Goal: Task Accomplishment & Management: Complete application form

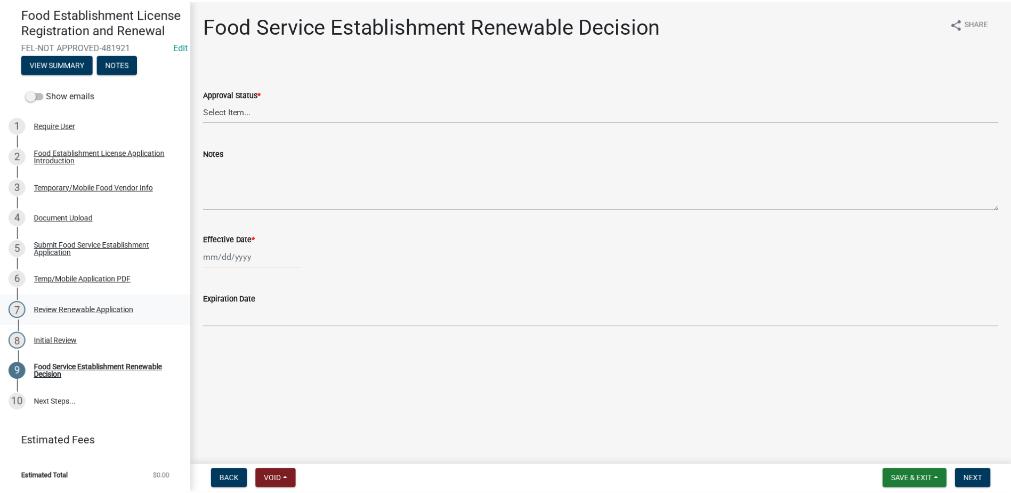
scroll to position [111, 0]
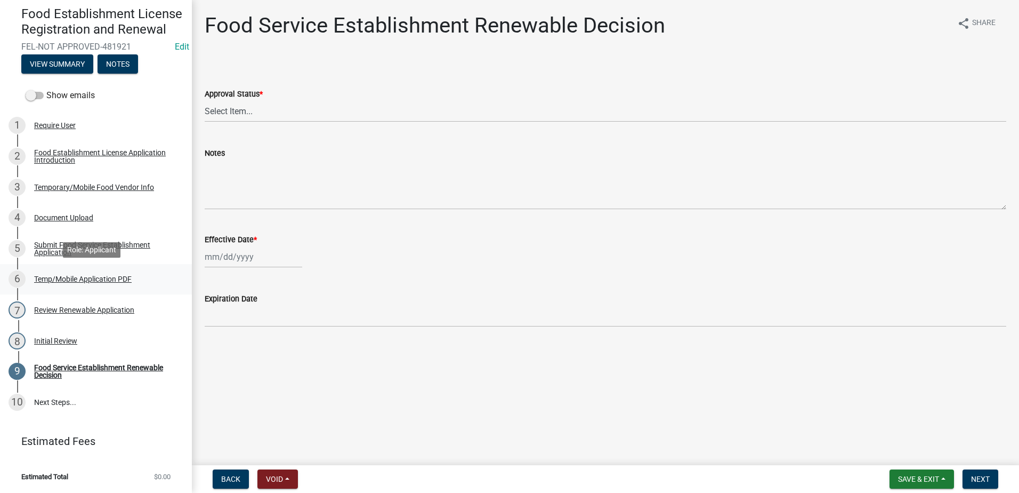
click at [82, 284] on div "6 Temp/Mobile Application PDF" at bounding box center [92, 278] width 166 height 17
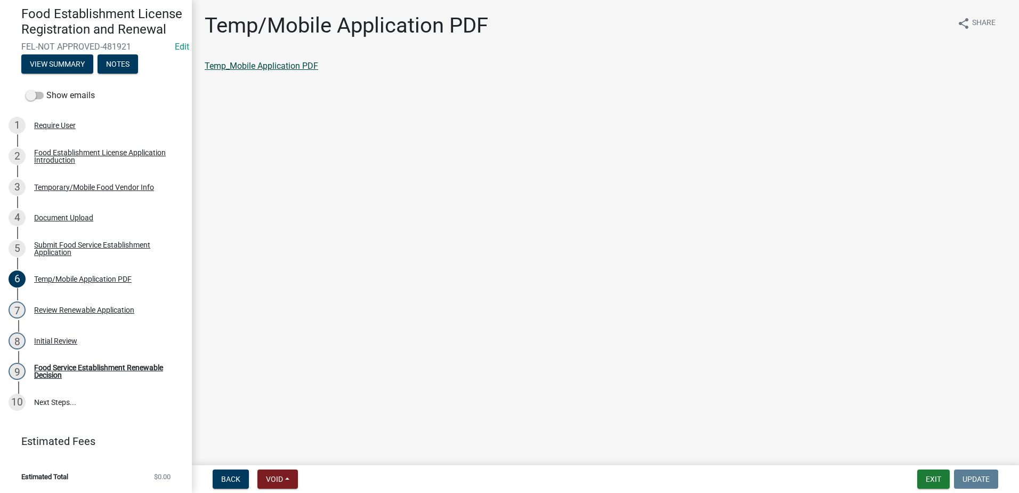
click at [279, 63] on link "Temp_Mobile Application PDF" at bounding box center [262, 66] width 114 height 10
click at [63, 344] on div "Initial Review" at bounding box center [55, 340] width 43 height 7
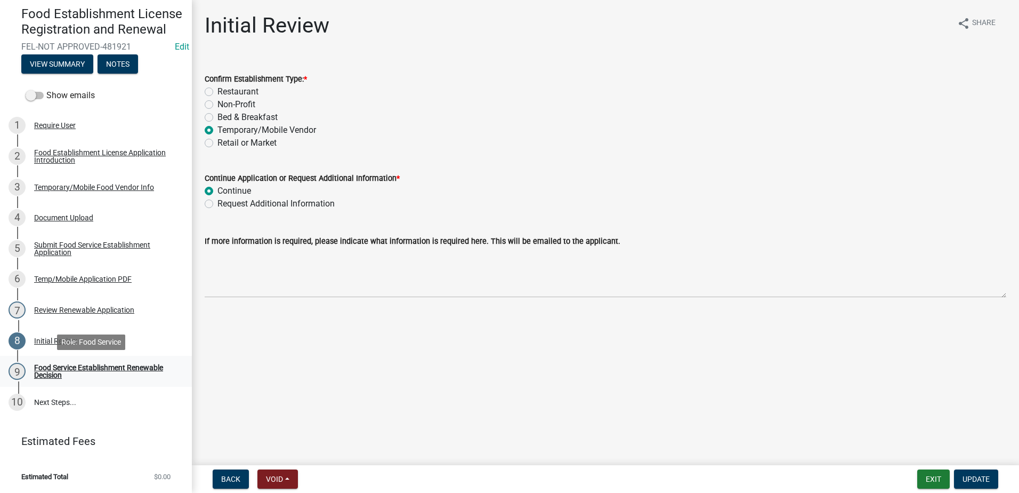
click at [68, 362] on link "9 Food Service Establishment Renewable Decision" at bounding box center [96, 371] width 192 height 31
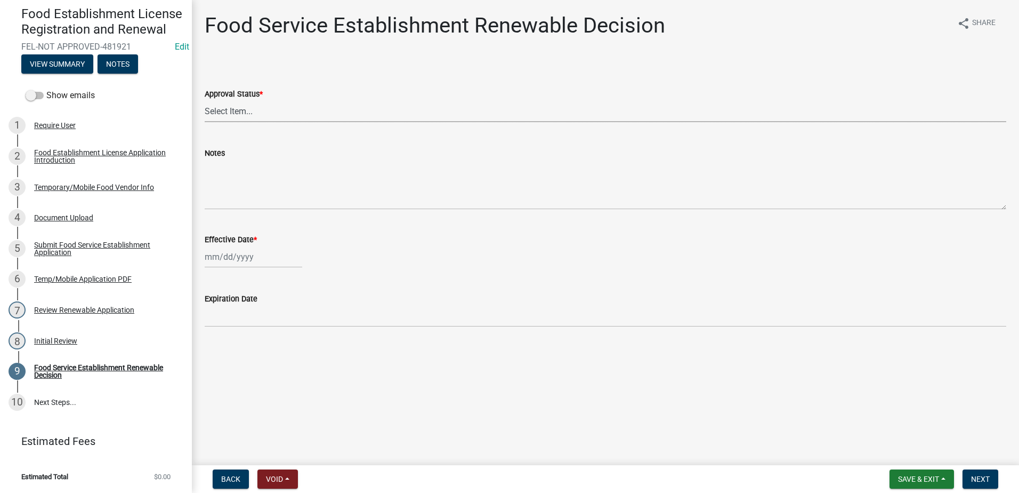
click at [280, 111] on select "Select Item... Approved Denied" at bounding box center [606, 111] width 802 height 22
click at [205, 100] on select "Select Item... Approved Denied" at bounding box center [606, 111] width 802 height 22
select select "f8bc5ebe-de22-4857-900a-5f4c078c3457"
click at [240, 254] on div at bounding box center [254, 257] width 98 height 22
select select "9"
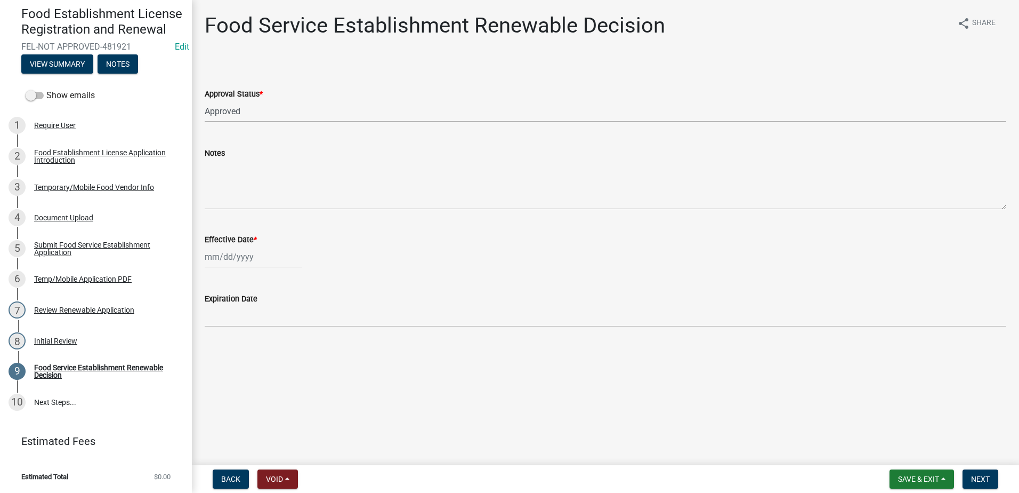
select select "2025"
click at [236, 359] on div "23" at bounding box center [232, 364] width 17 height 17
type input "[DATE]"
click at [987, 479] on span "Next" at bounding box center [980, 478] width 19 height 9
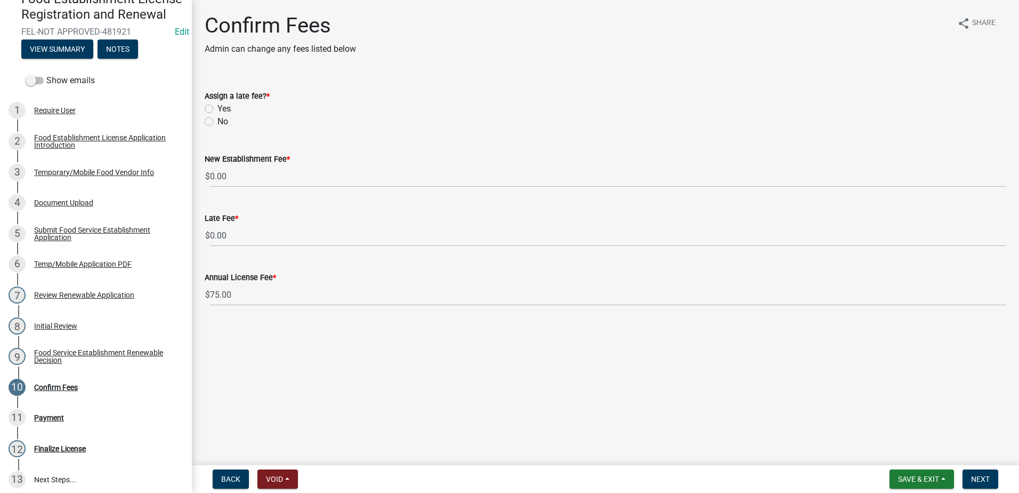
click at [217, 106] on label "Yes" at bounding box center [223, 108] width 13 height 13
click at [217, 106] on input "Yes" at bounding box center [220, 105] width 7 height 7
radio input "true"
click at [980, 475] on span "Next" at bounding box center [980, 478] width 19 height 9
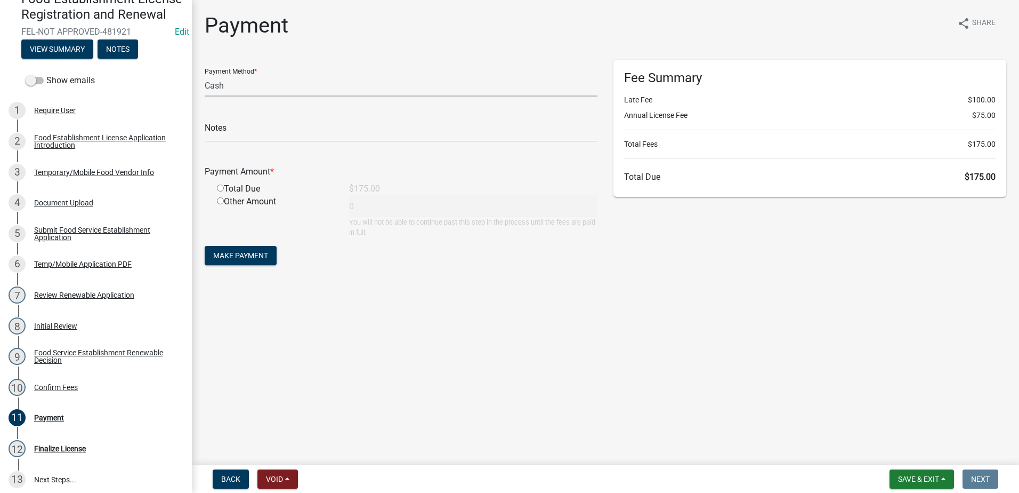
click at [227, 87] on select "Credit Card POS Check Cash" at bounding box center [401, 86] width 393 height 22
select select "0: 2"
click at [205, 75] on select "Credit Card POS Check Cash" at bounding box center [401, 86] width 393 height 22
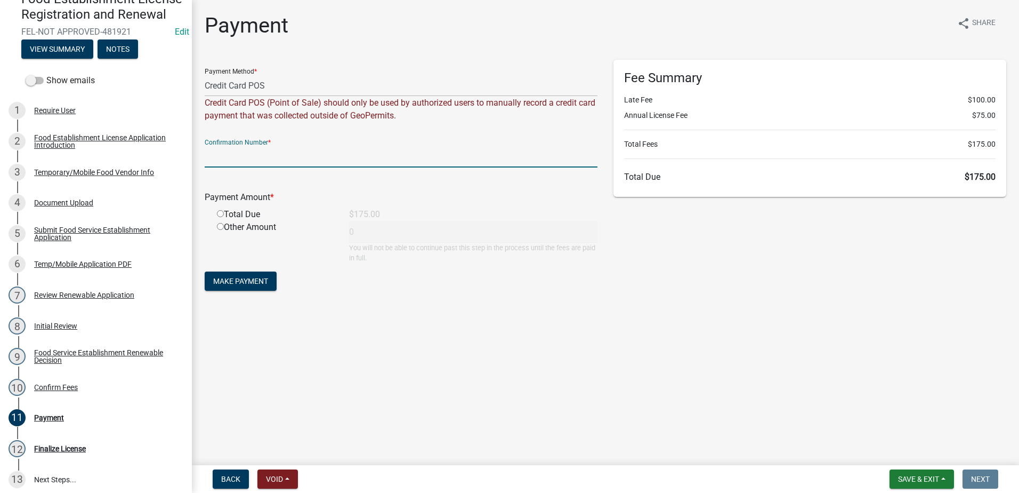
click at [326, 160] on input "text" at bounding box center [401, 157] width 393 height 22
type input "15016534"
click at [222, 214] on input "radio" at bounding box center [220, 213] width 7 height 7
radio input "true"
type input "175"
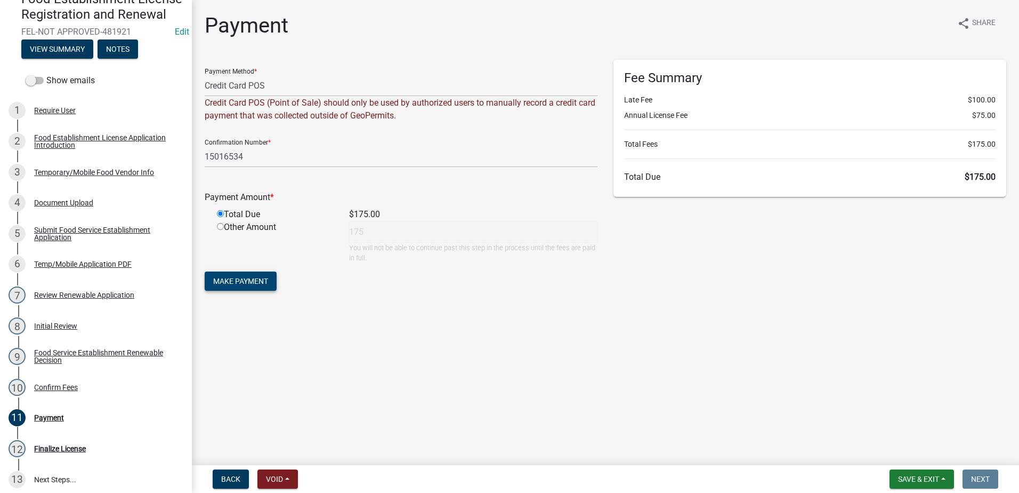
click at [250, 276] on button "Make Payment" at bounding box center [241, 280] width 72 height 19
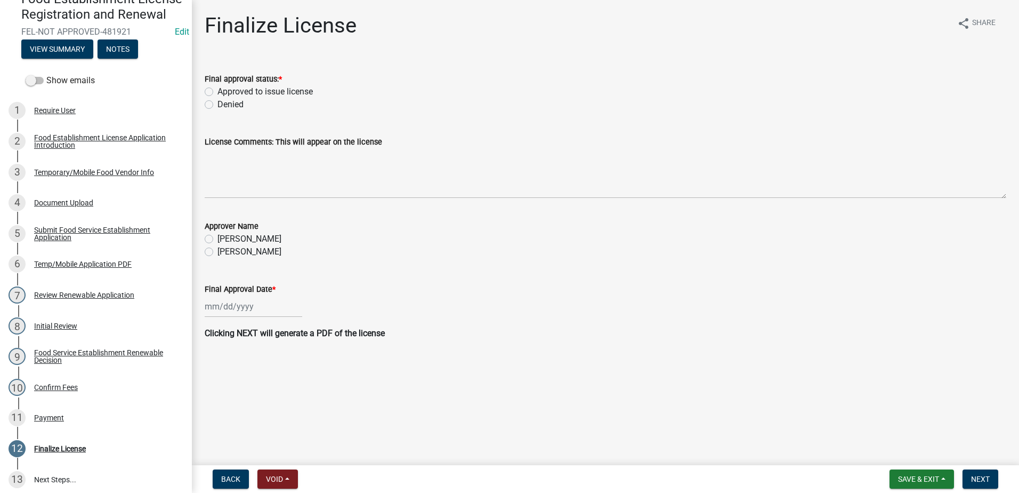
drag, startPoint x: 208, startPoint y: 89, endPoint x: 210, endPoint y: 95, distance: 6.2
click at [217, 89] on label "Approved to issue license" at bounding box center [264, 91] width 95 height 13
click at [217, 89] on input "Approved to issue license" at bounding box center [220, 88] width 7 height 7
radio input "true"
click at [217, 249] on label "[PERSON_NAME]" at bounding box center [249, 251] width 64 height 13
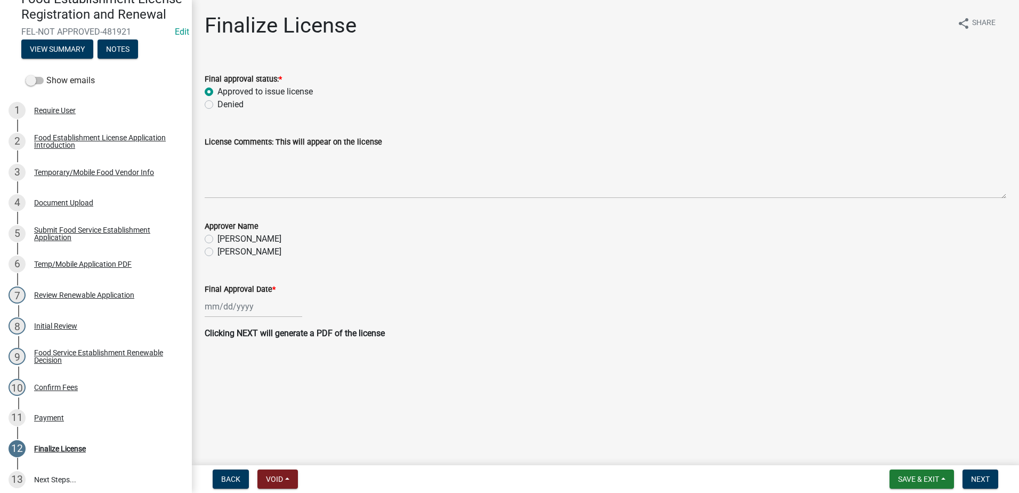
click at [217, 249] on input "[PERSON_NAME]" at bounding box center [220, 248] width 7 height 7
radio input "true"
select select "9"
select select "2025"
click at [235, 305] on div "[PERSON_NAME] Feb Mar Apr [PERSON_NAME][DATE] Oct Nov [DATE] 1526 1527 1528 152…" at bounding box center [254, 306] width 98 height 22
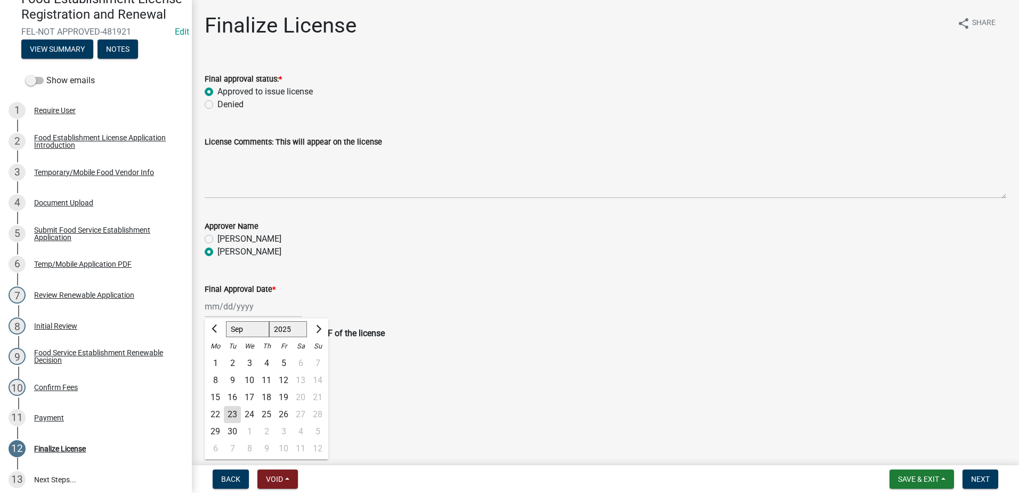
click at [228, 418] on div "23" at bounding box center [232, 414] width 17 height 17
type input "[DATE]"
drag, startPoint x: 979, startPoint y: 479, endPoint x: 974, endPoint y: 472, distance: 8.1
click at [978, 479] on span "Next" at bounding box center [980, 478] width 19 height 9
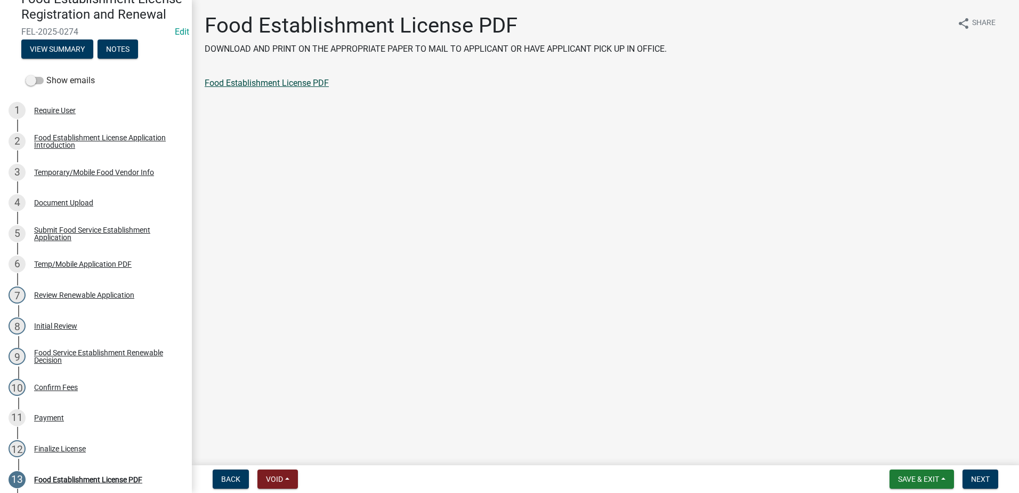
click at [240, 84] on link "Food Establishment License PDF" at bounding box center [267, 83] width 124 height 10
click at [990, 481] on span "Next" at bounding box center [980, 478] width 19 height 9
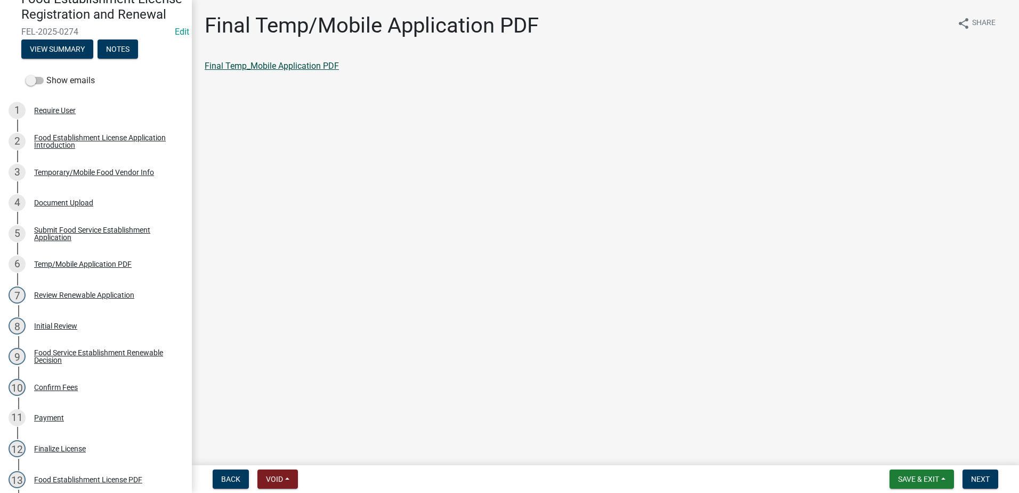
click at [303, 66] on link "Final Temp_Mobile Application PDF" at bounding box center [272, 66] width 134 height 10
click at [980, 475] on span "Next" at bounding box center [980, 478] width 19 height 9
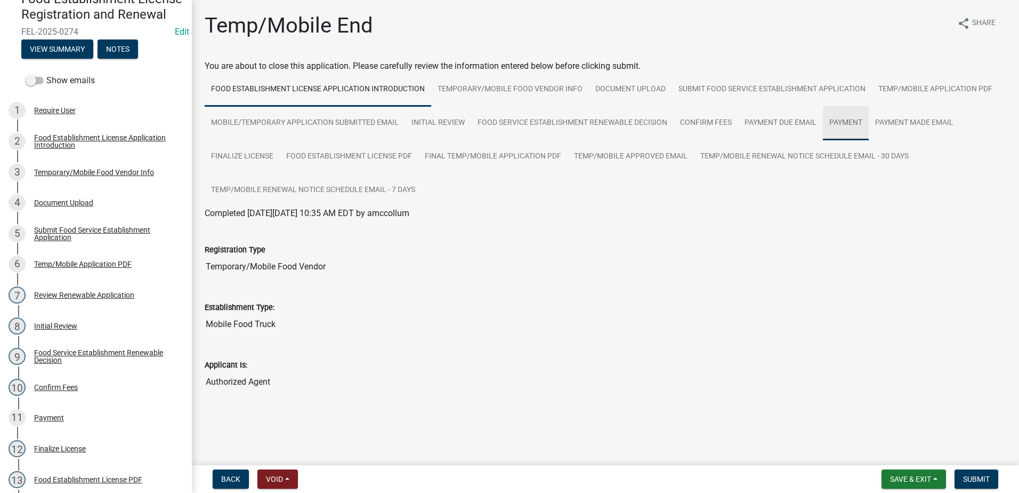
click at [842, 123] on link "Payment" at bounding box center [846, 123] width 46 height 34
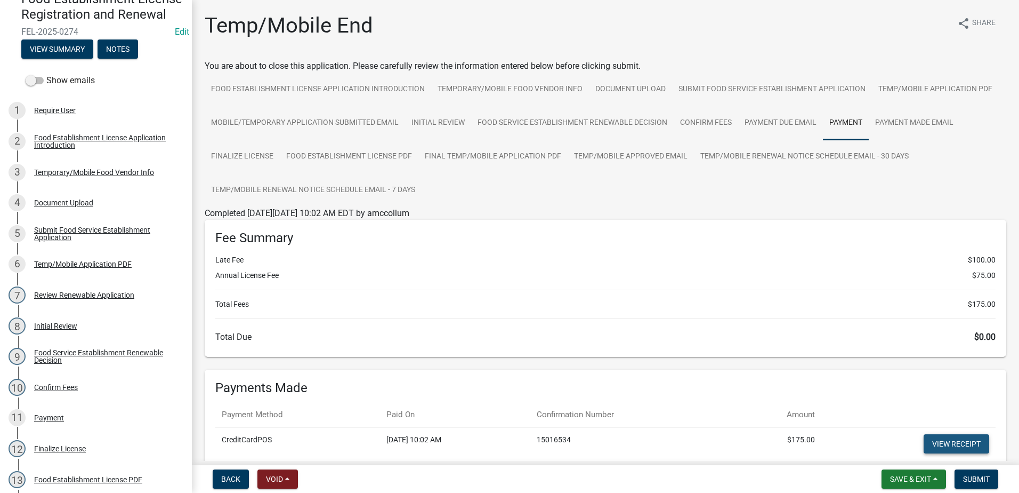
click at [938, 438] on link "View receipt" at bounding box center [957, 443] width 66 height 19
click at [969, 476] on span "Submit" at bounding box center [976, 478] width 27 height 9
